Goal: Task Accomplishment & Management: Manage account settings

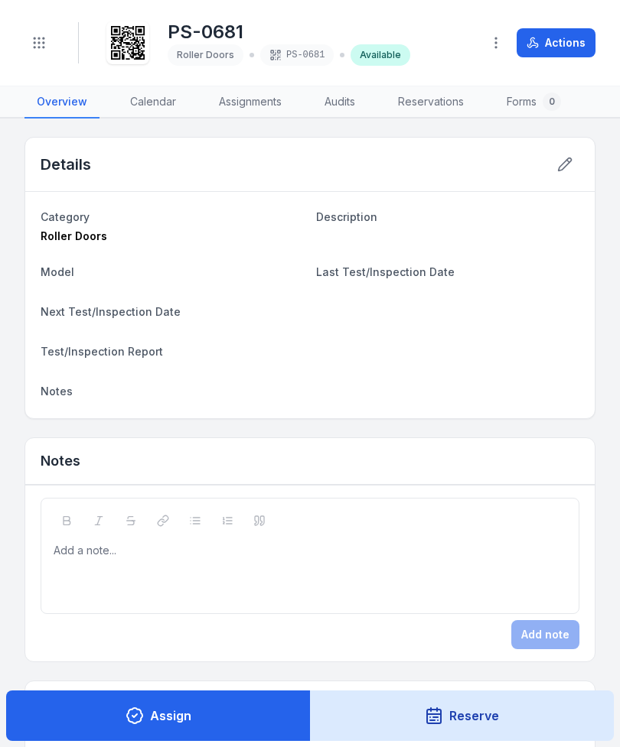
scroll to position [5, 0]
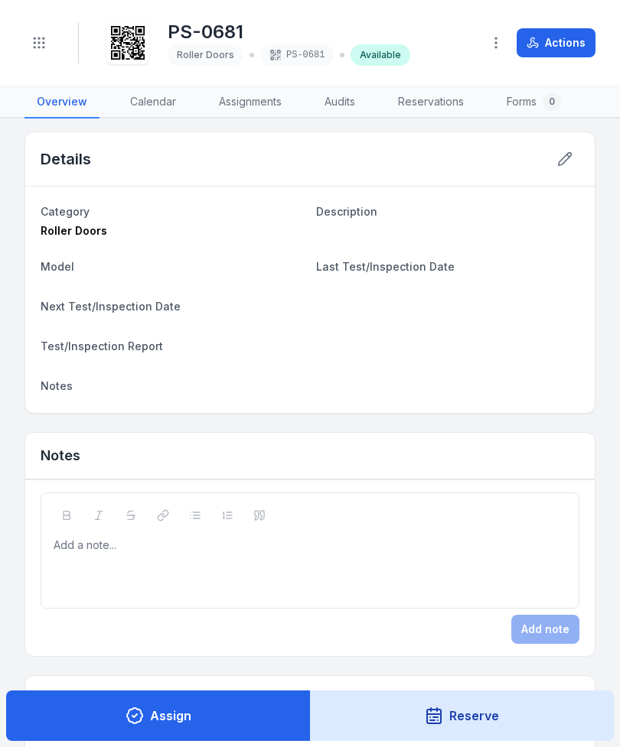
click at [35, 70] on header "Toggle Navigation PS-0681 Roller Doors PS-0681 Available Actions" at bounding box center [310, 43] width 620 height 86
click at [48, 50] on button "Toggle Navigation" at bounding box center [38, 42] width 29 height 29
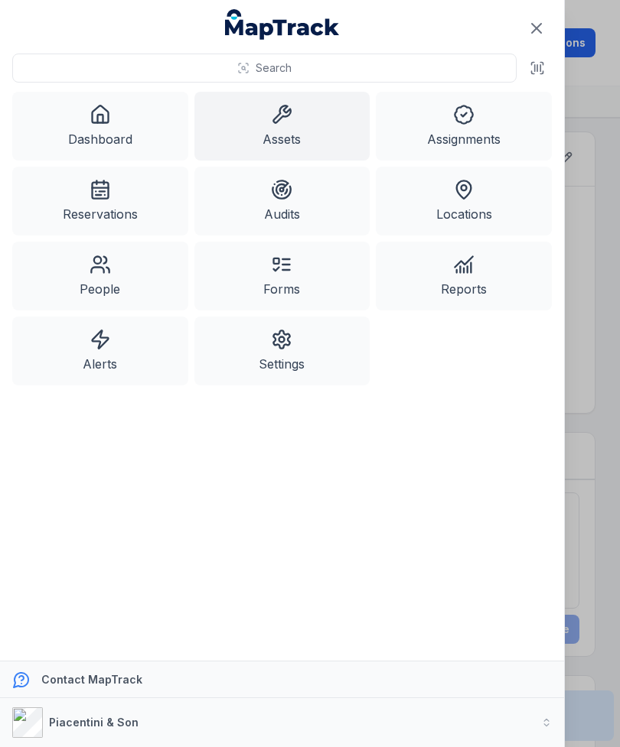
click at [299, 122] on link "Assets" at bounding box center [282, 126] width 176 height 69
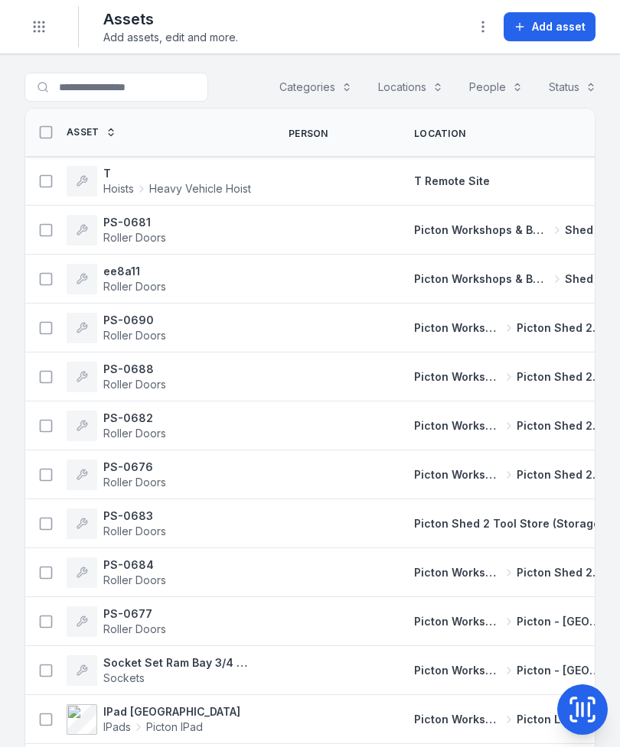
click at [561, 23] on span "Add asset" at bounding box center [559, 26] width 54 height 15
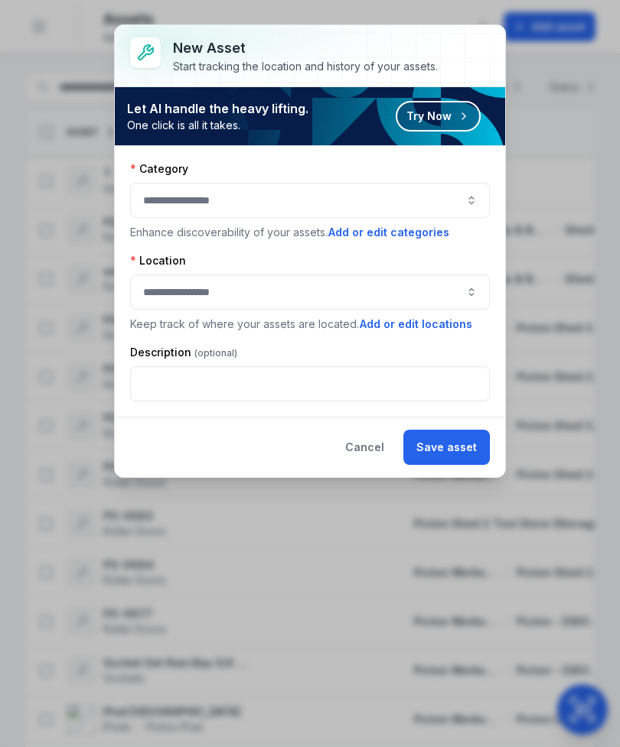
click at [379, 443] on button "Cancel" at bounding box center [364, 447] width 65 height 35
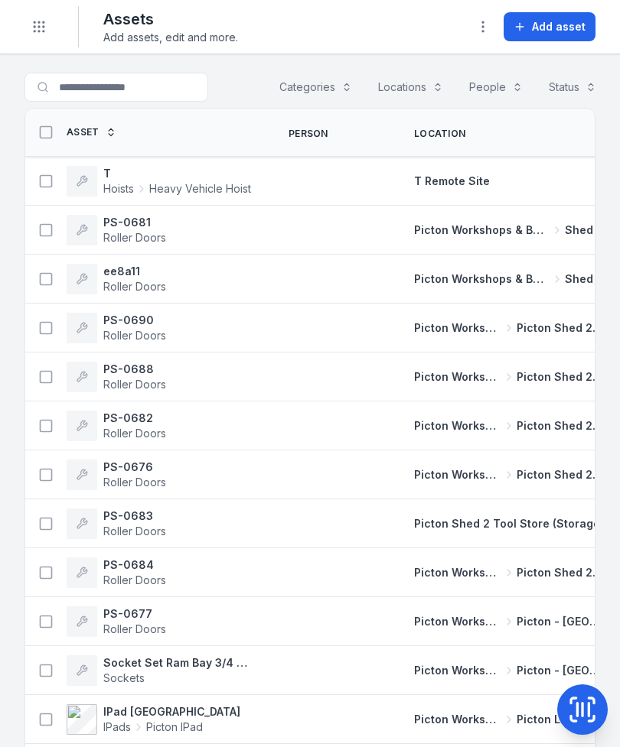
click at [581, 28] on span "Add asset" at bounding box center [559, 26] width 54 height 15
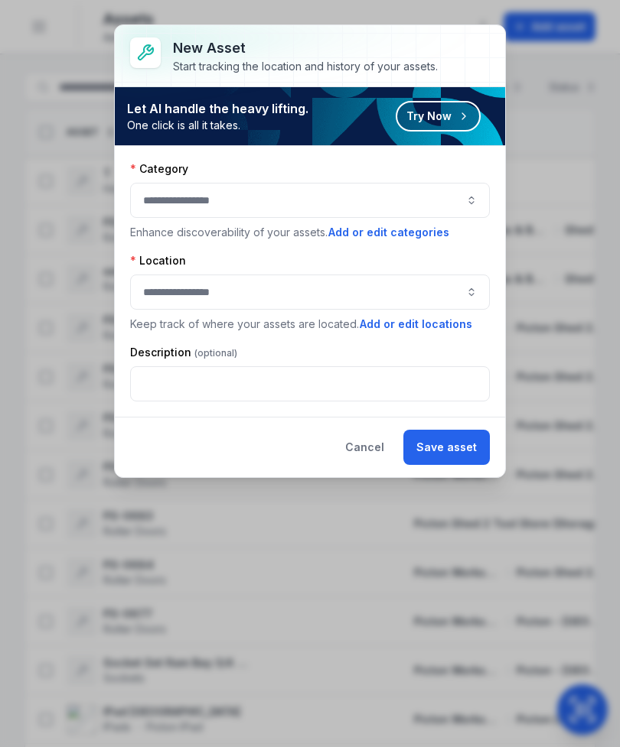
click at [460, 193] on button "button" at bounding box center [309, 200] width 359 height 35
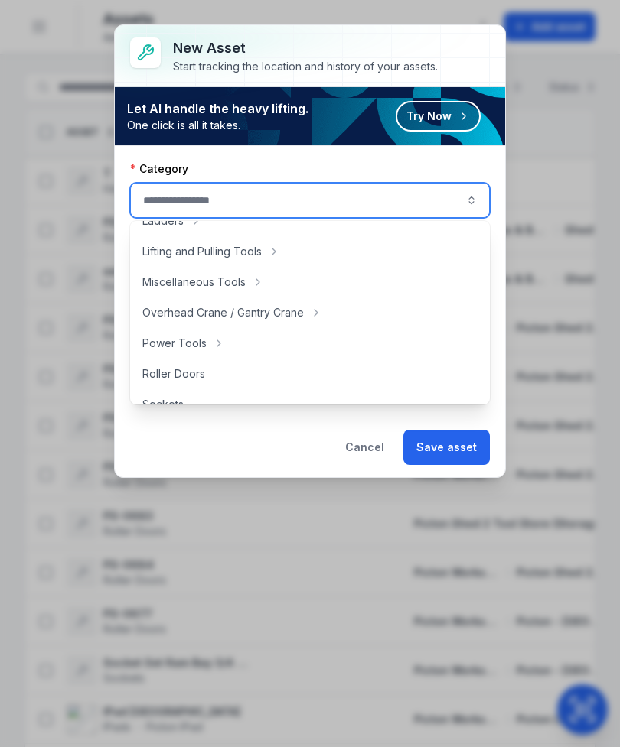
scroll to position [541, 0]
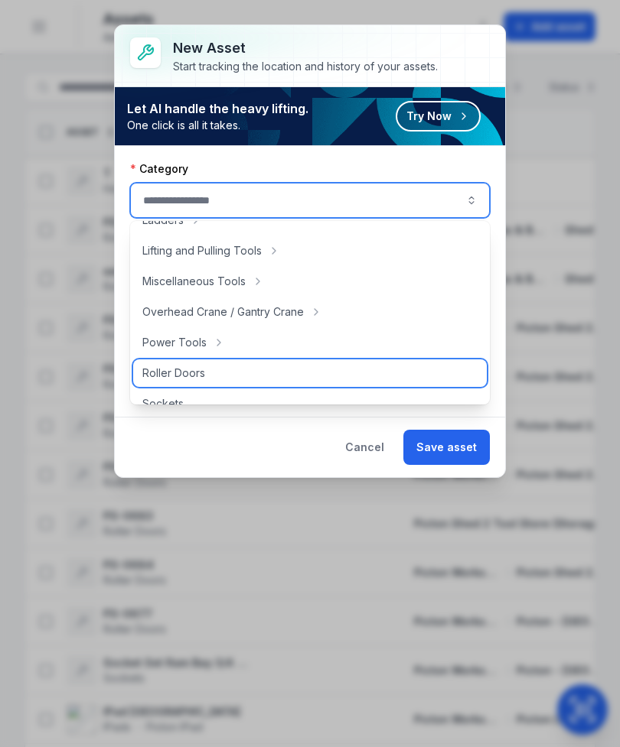
click at [236, 379] on div "Roller Doors" at bounding box center [309, 373] width 353 height 28
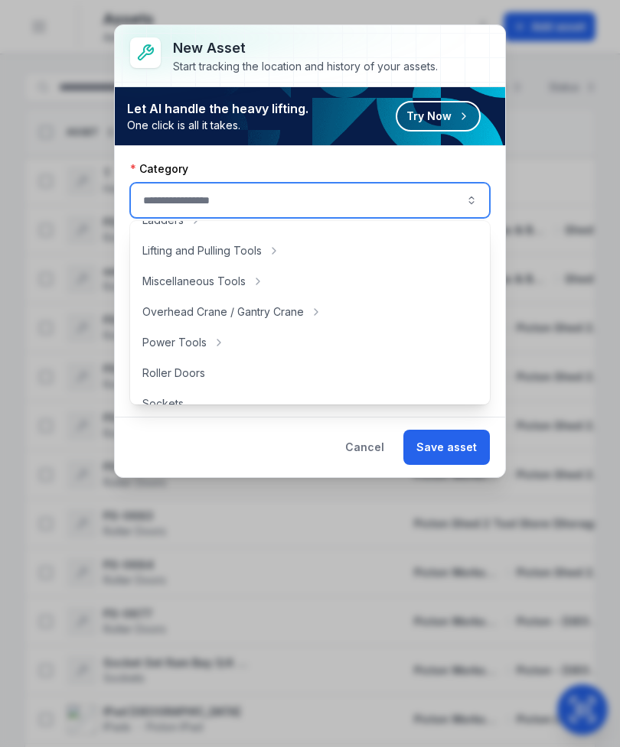
type input "**********"
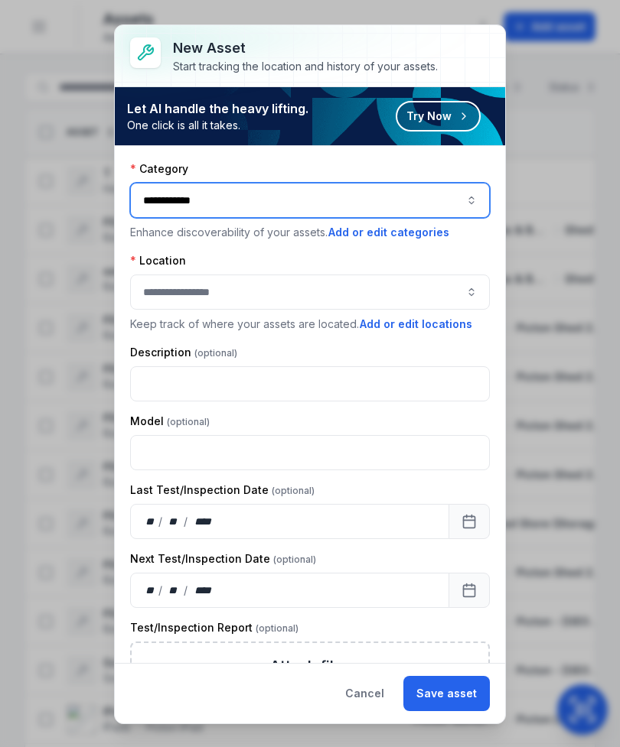
click at [424, 285] on button "button" at bounding box center [309, 292] width 359 height 35
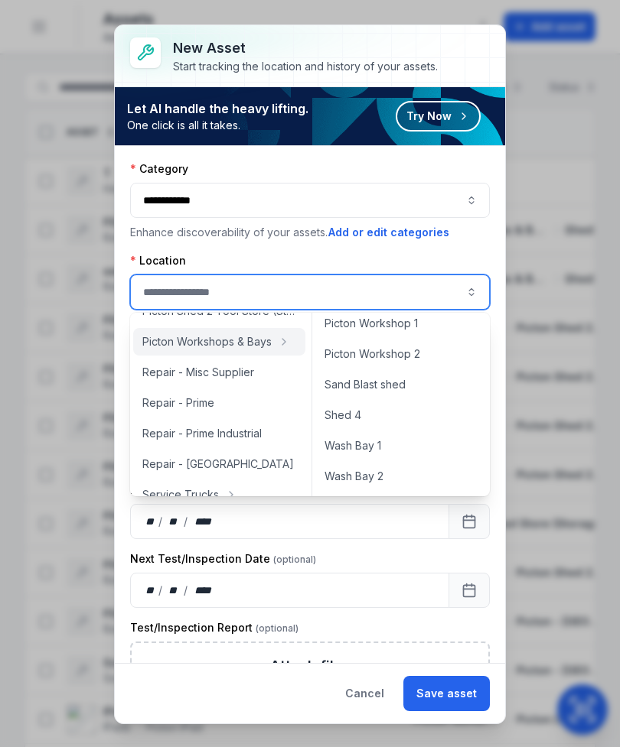
scroll to position [713, 0]
click at [417, 414] on div "Shed 4" at bounding box center [400, 416] width 171 height 28
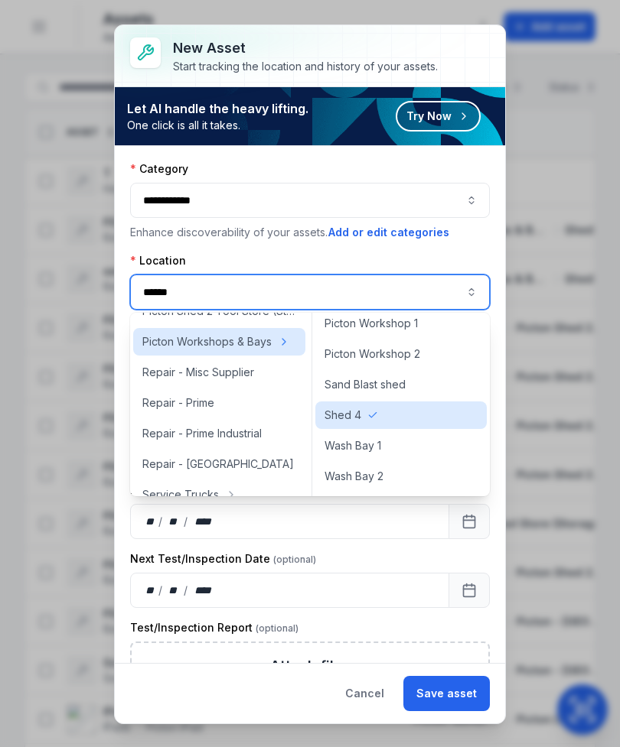
type input "******"
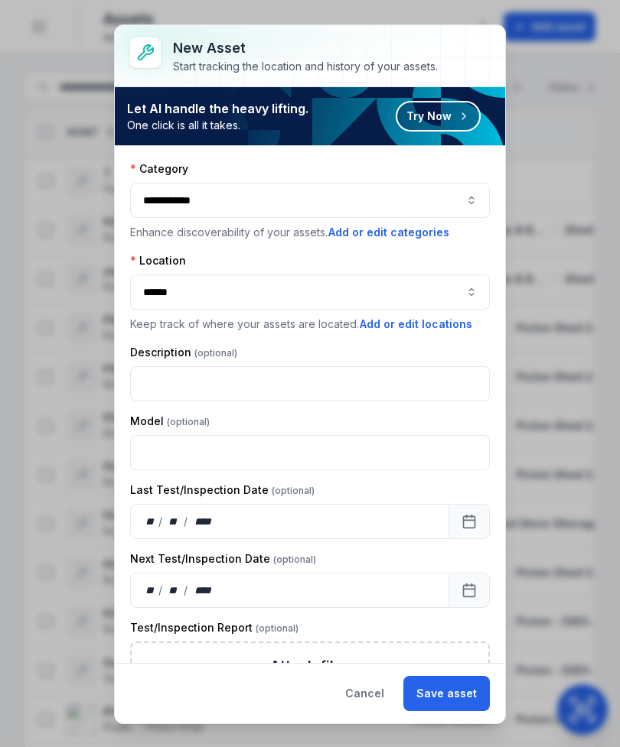
click at [472, 684] on button "Save asset" at bounding box center [446, 693] width 86 height 35
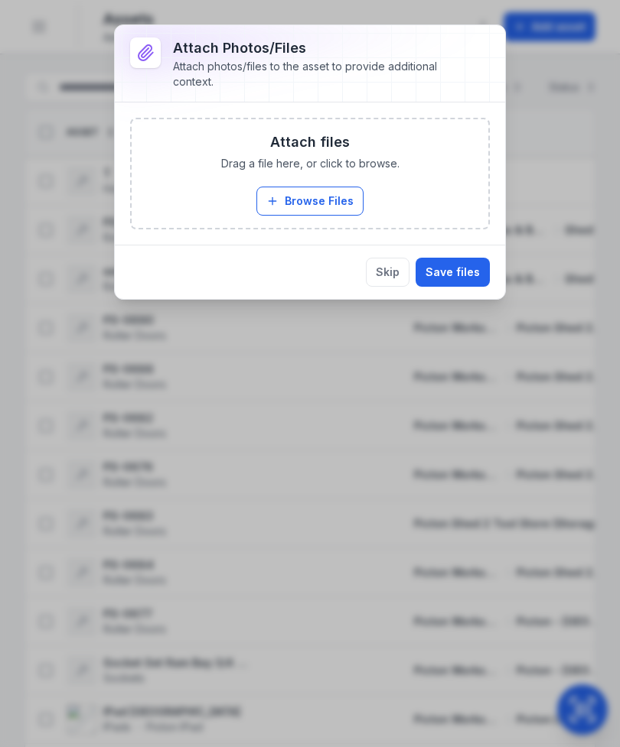
click at [393, 284] on button "Skip" at bounding box center [388, 272] width 44 height 29
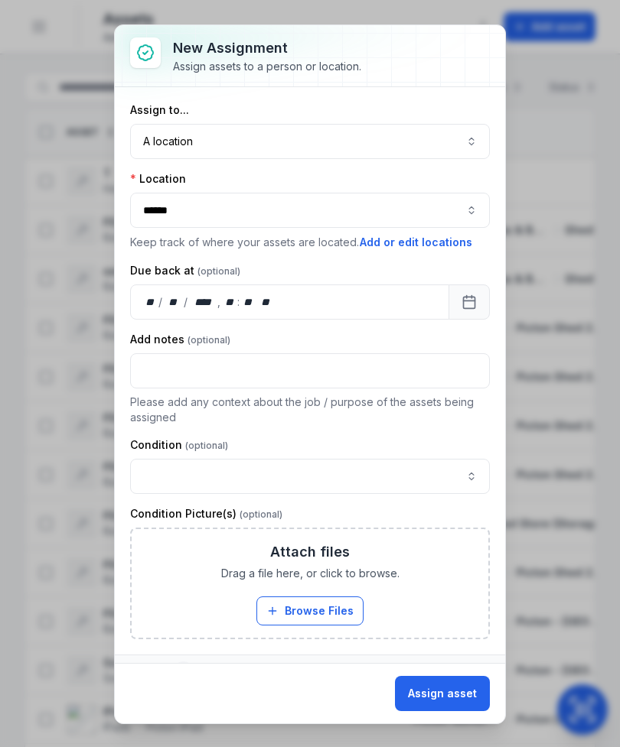
click at [467, 701] on button "Assign asset" at bounding box center [442, 693] width 95 height 35
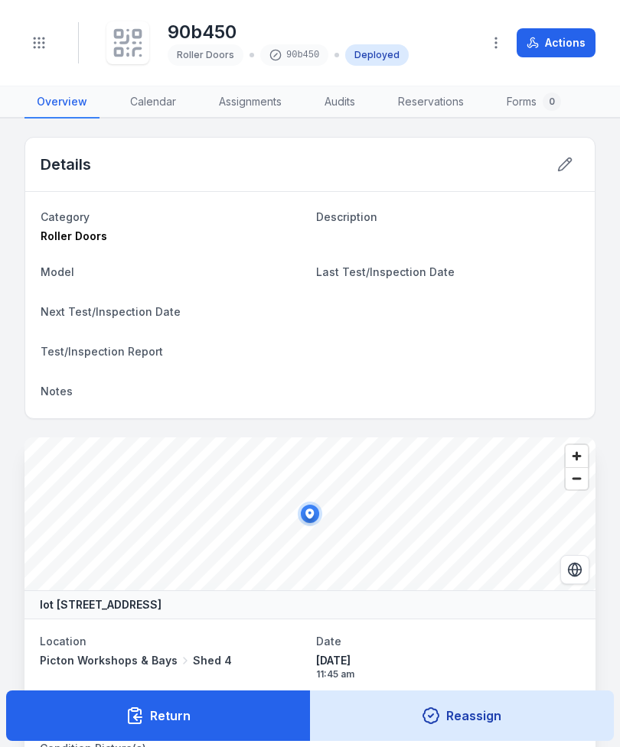
click at [121, 36] on rect at bounding box center [118, 34] width 7 height 7
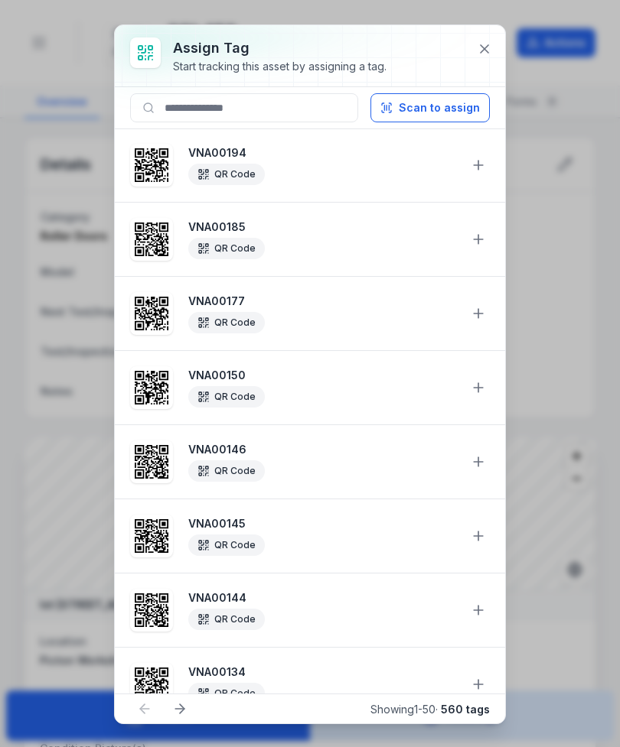
click at [457, 113] on button "Scan to assign" at bounding box center [429, 107] width 119 height 29
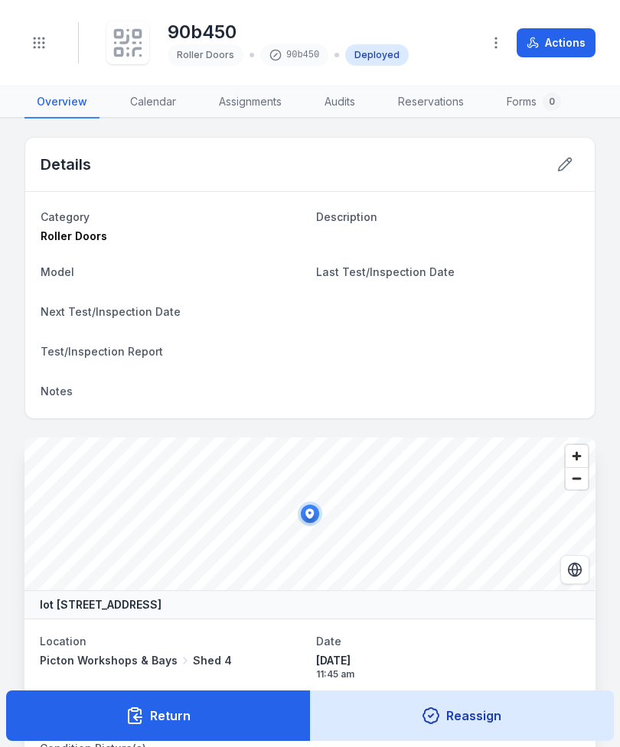
click at [94, 712] on button "Return" at bounding box center [158, 716] width 304 height 50
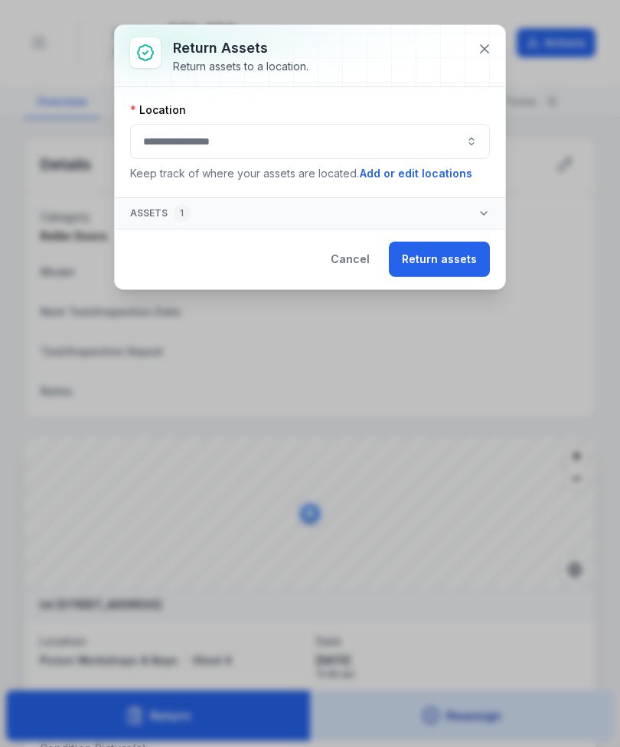
click at [432, 139] on button "button" at bounding box center [309, 141] width 359 height 35
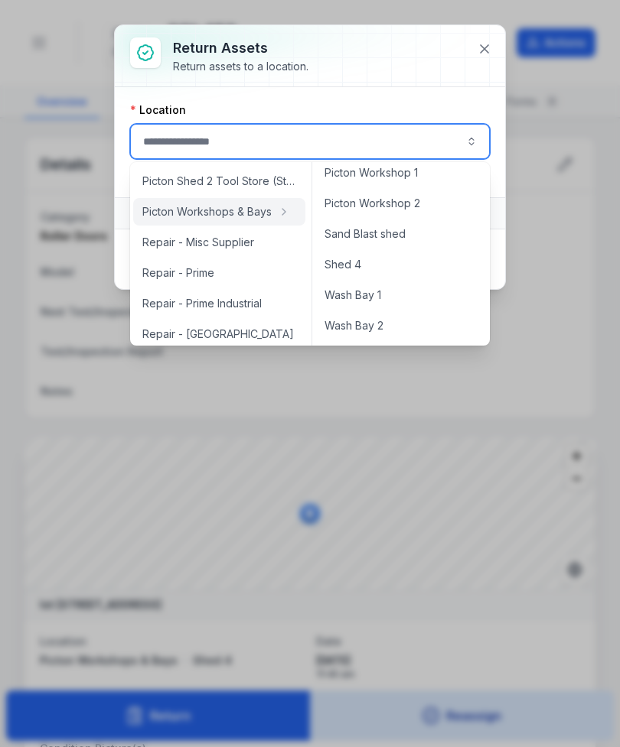
scroll to position [713, 0]
click at [423, 265] on div "Shed 4" at bounding box center [400, 265] width 171 height 28
type input "******"
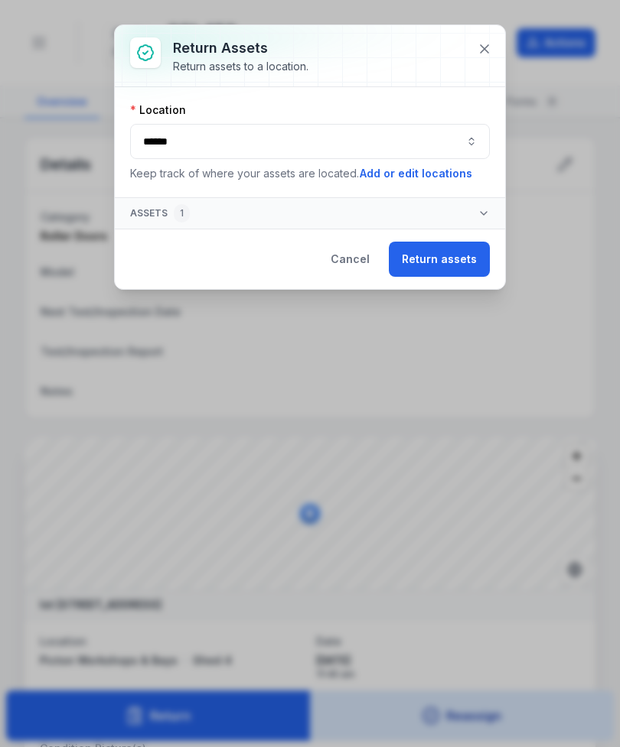
click at [457, 260] on button "Return assets" at bounding box center [439, 259] width 101 height 35
